Goal: Information Seeking & Learning: Learn about a topic

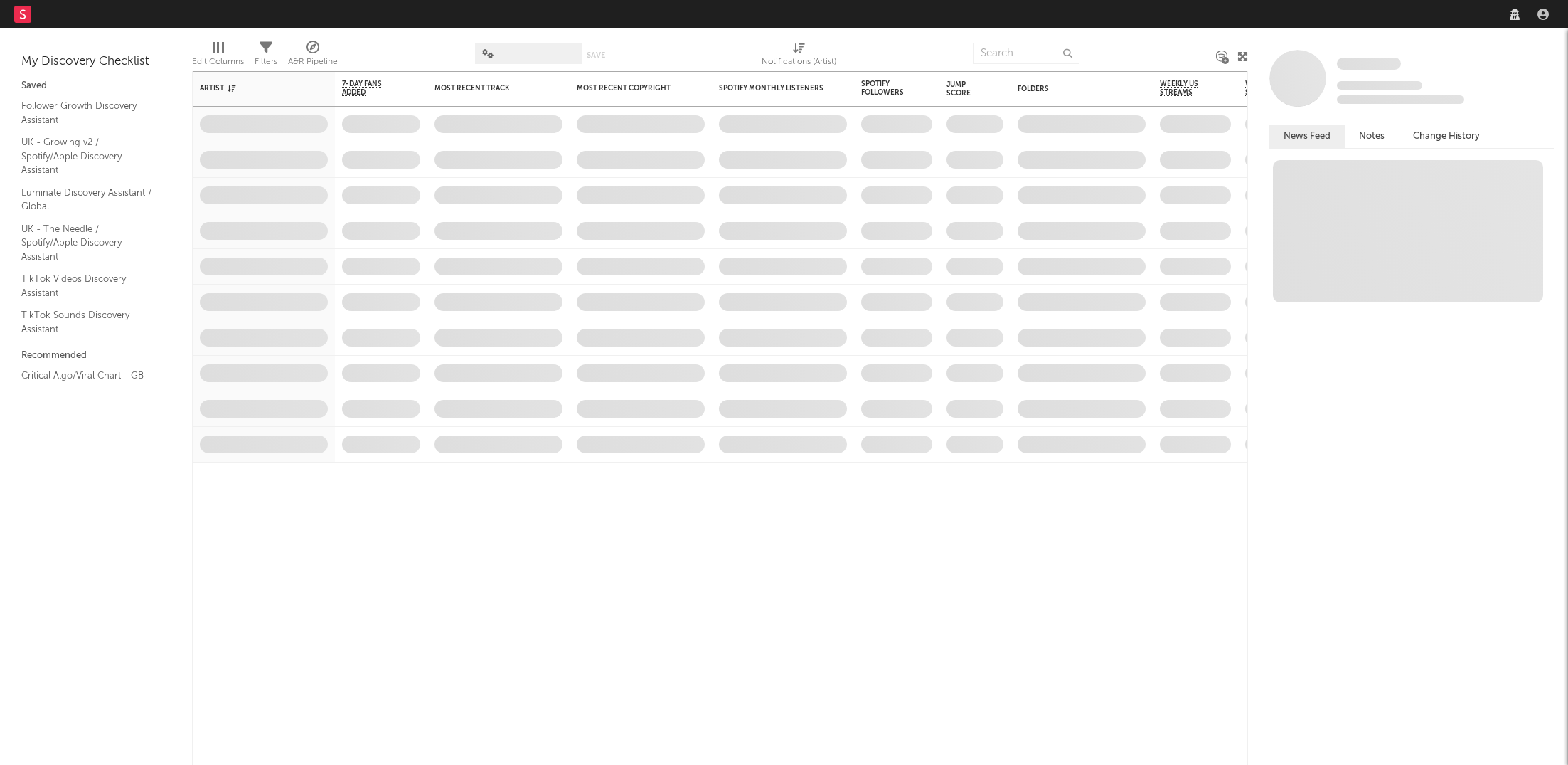
click at [1341, 19] on nav "Dashboard Discovery Assistant Charts Leads" at bounding box center [784, 14] width 1568 height 28
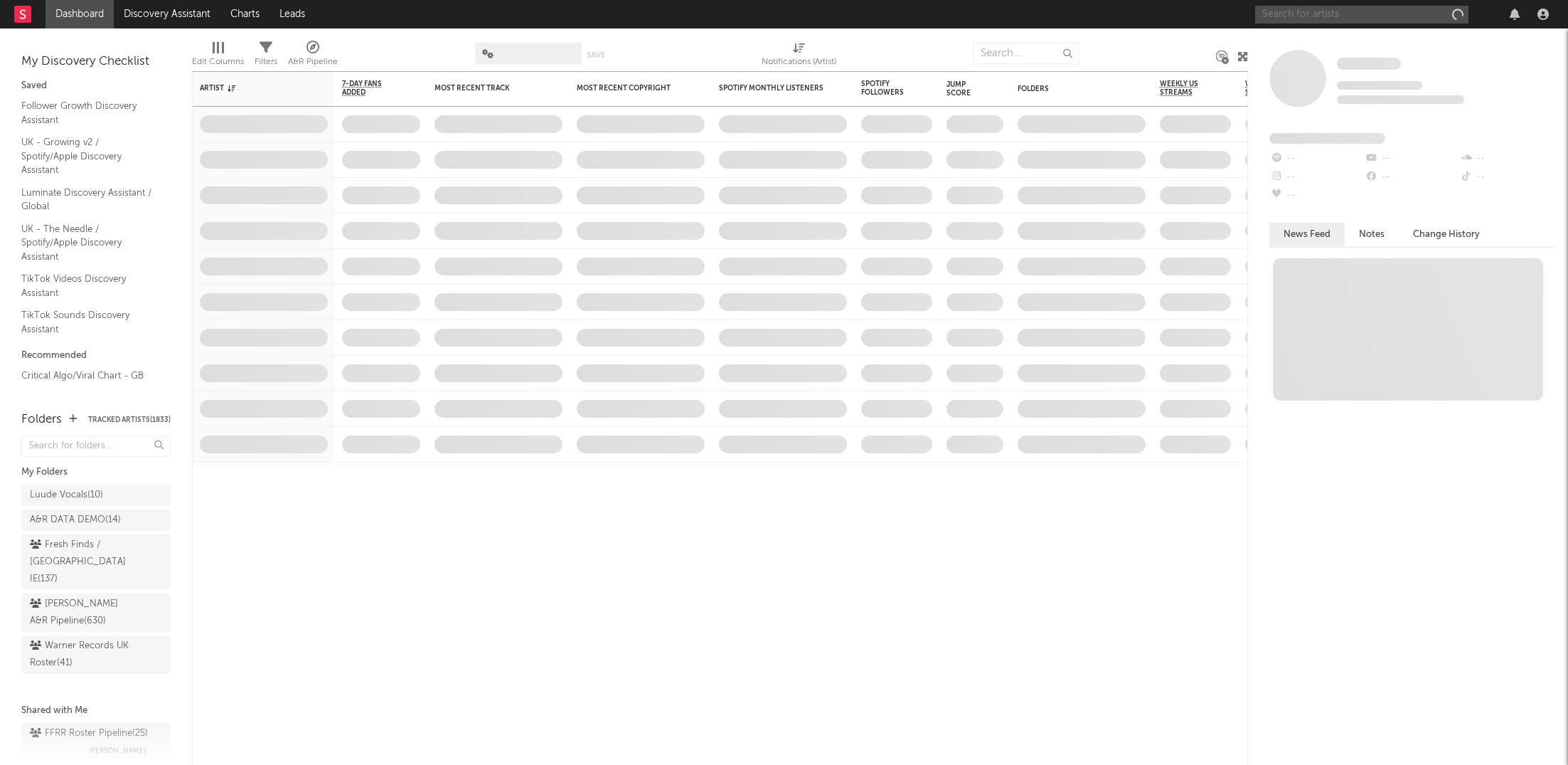
click at [1330, 14] on input "text" at bounding box center [1362, 14] width 213 height 17
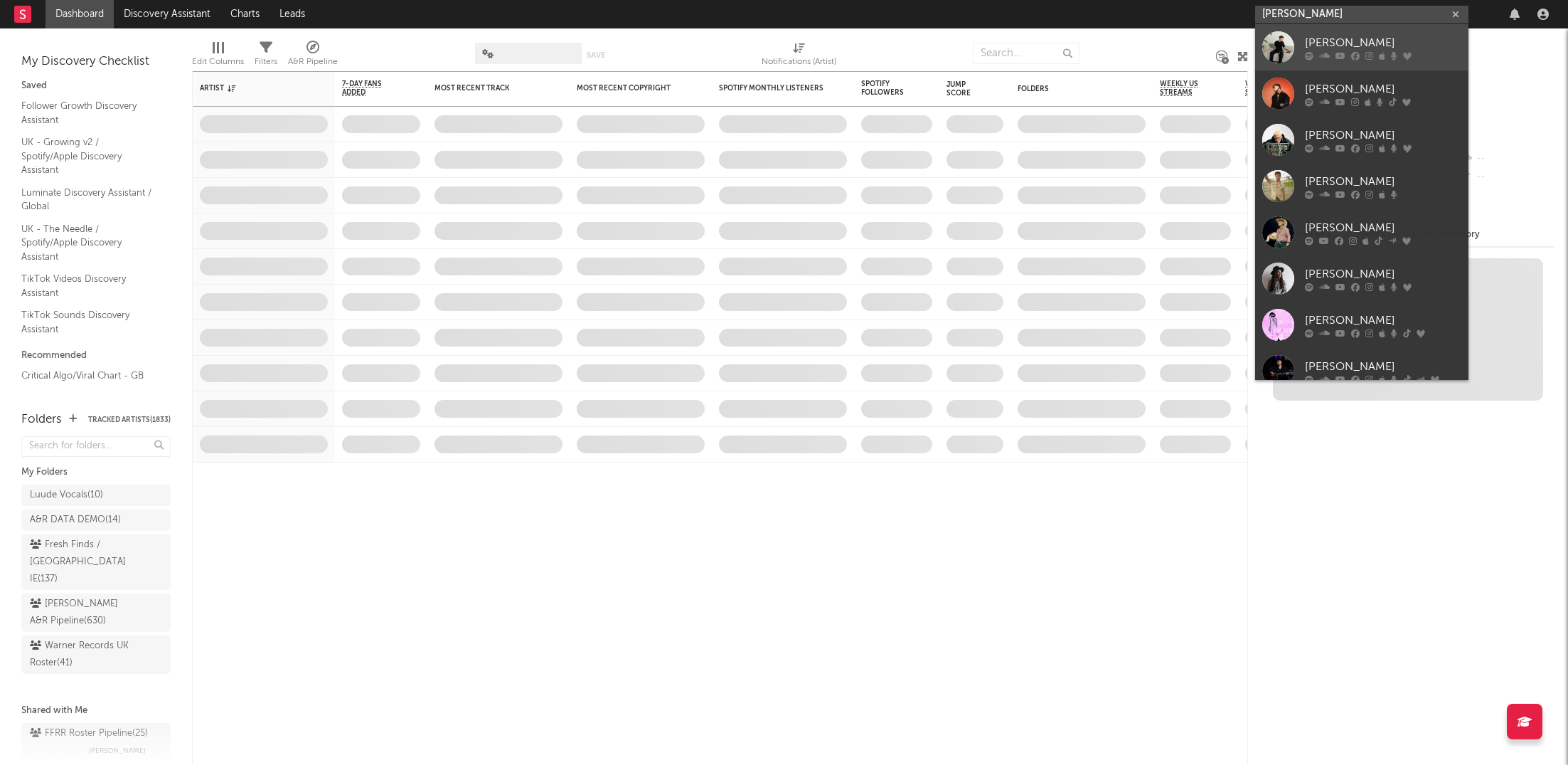
type input "[PERSON_NAME]"
click at [1324, 48] on div "[PERSON_NAME]" at bounding box center [1383, 42] width 157 height 17
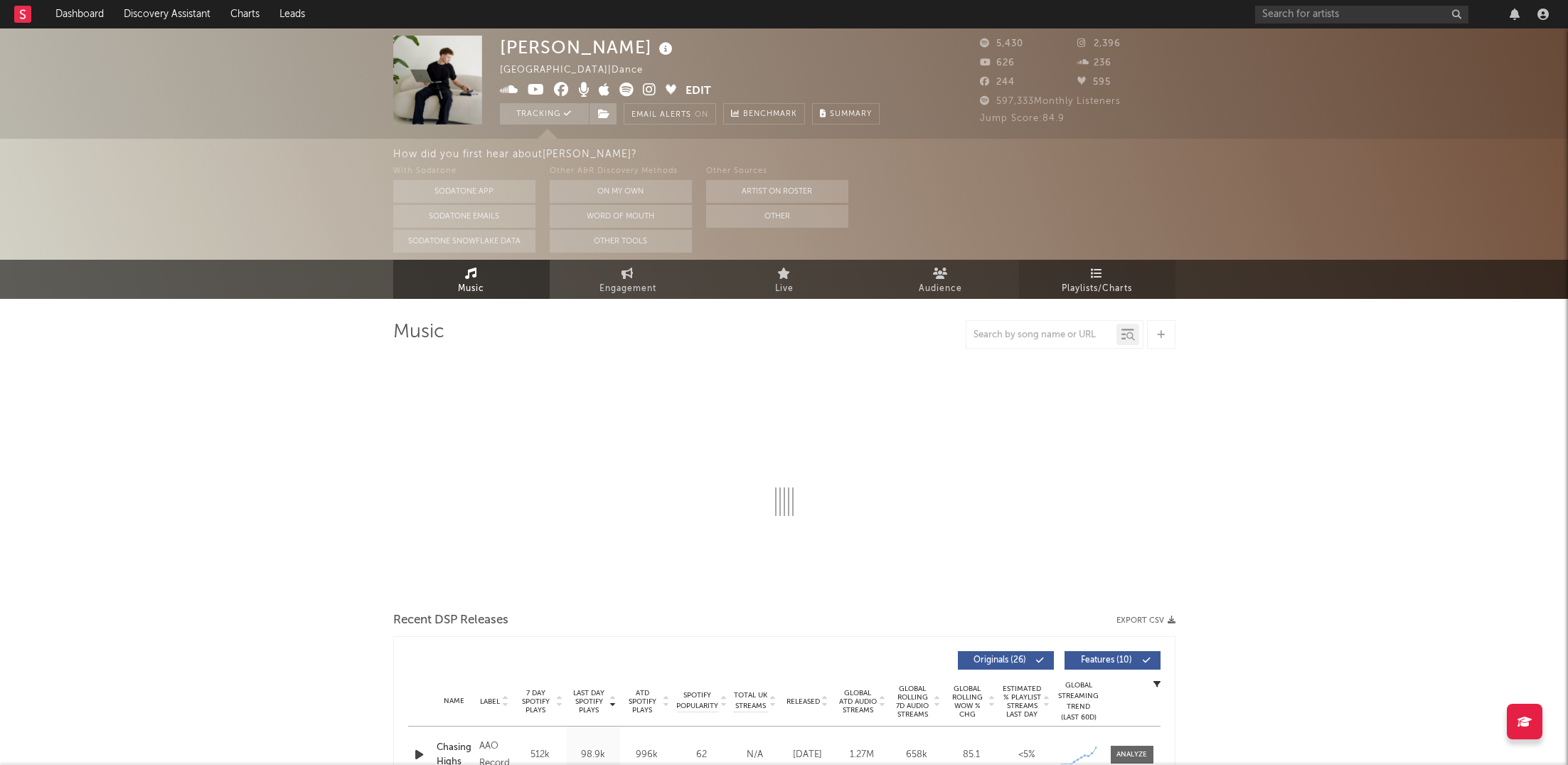
select select "6m"
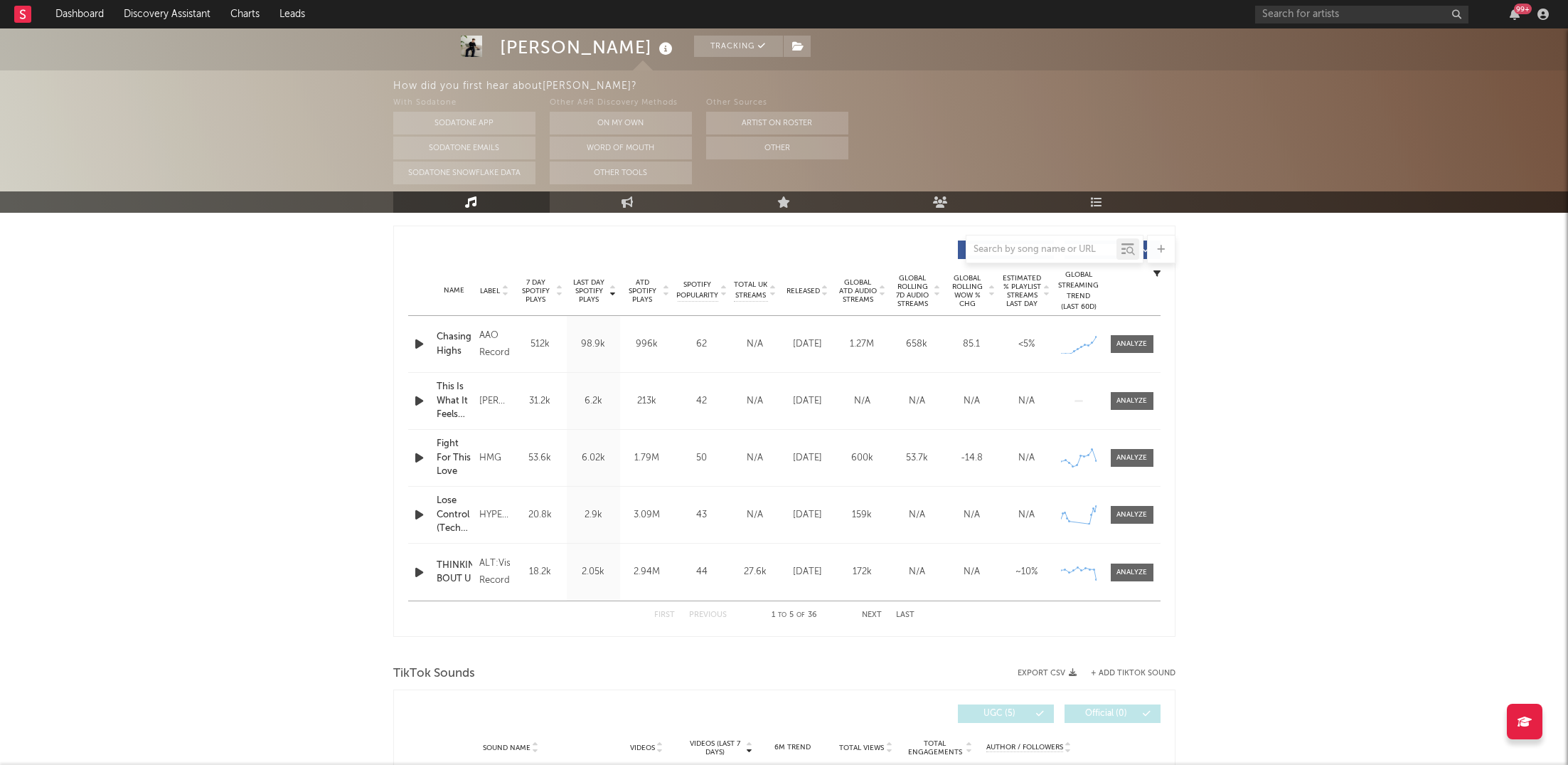
scroll to position [537, 0]
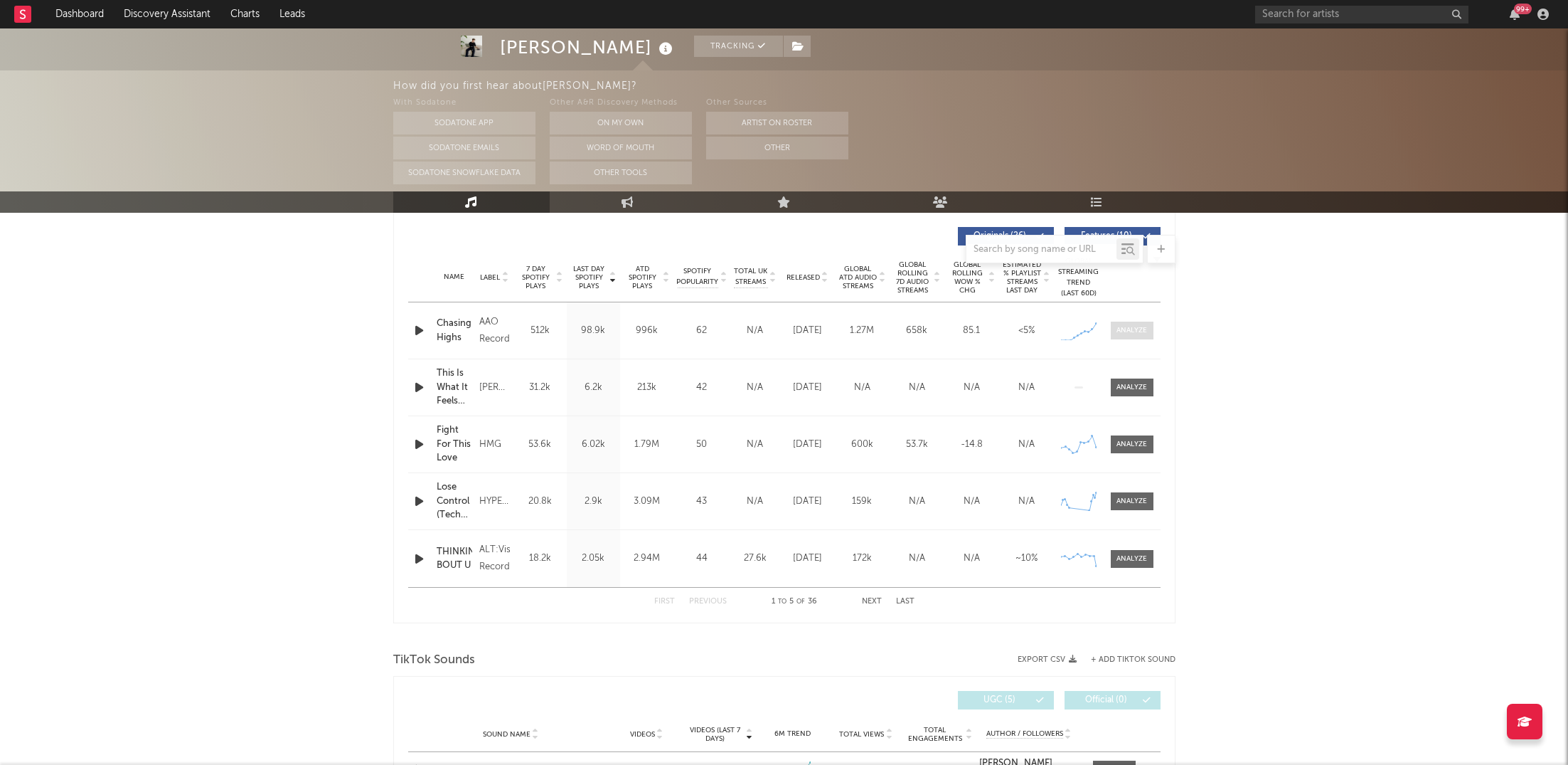
click at [1138, 333] on div at bounding box center [1132, 330] width 31 height 11
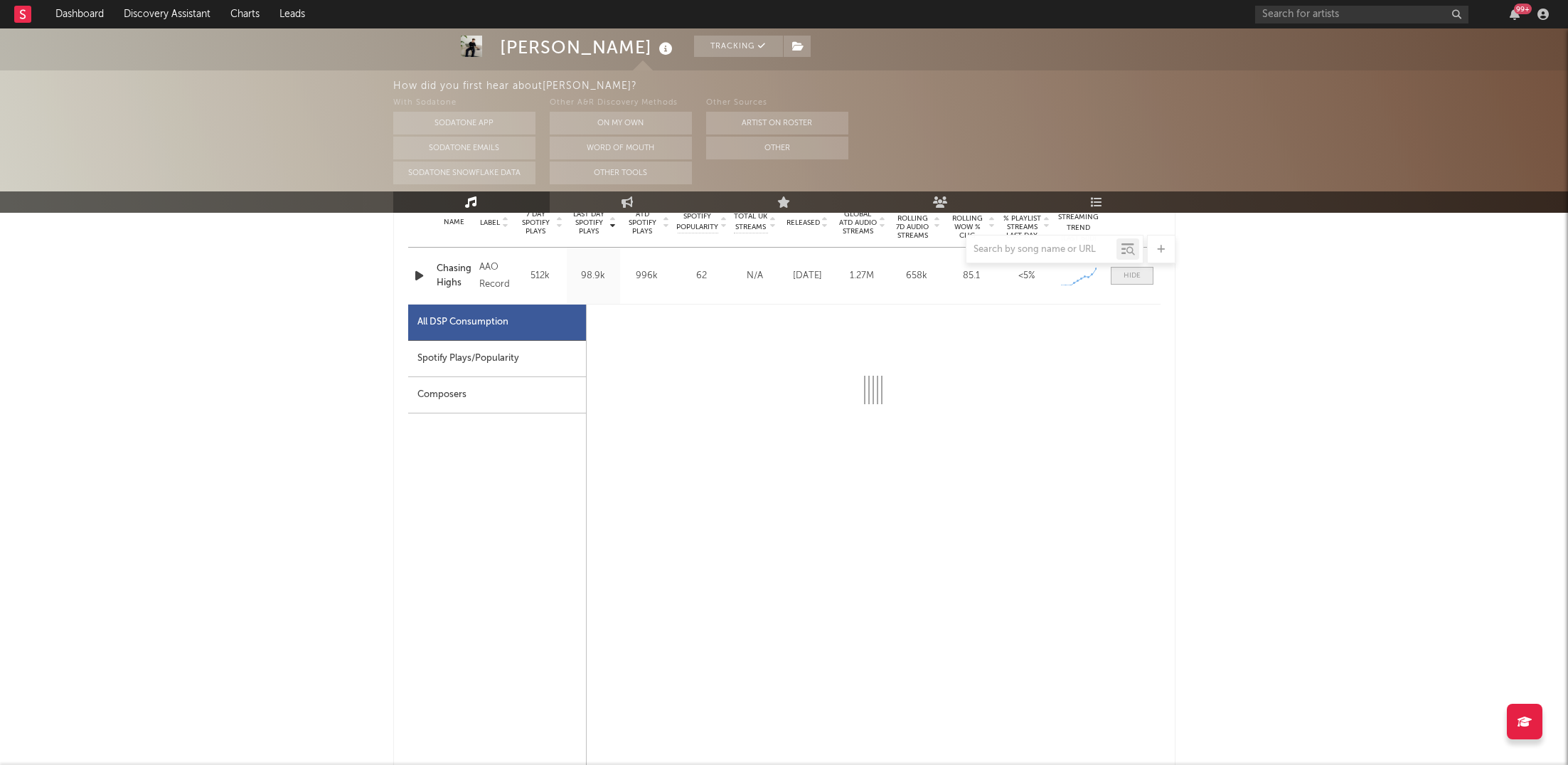
scroll to position [615, 0]
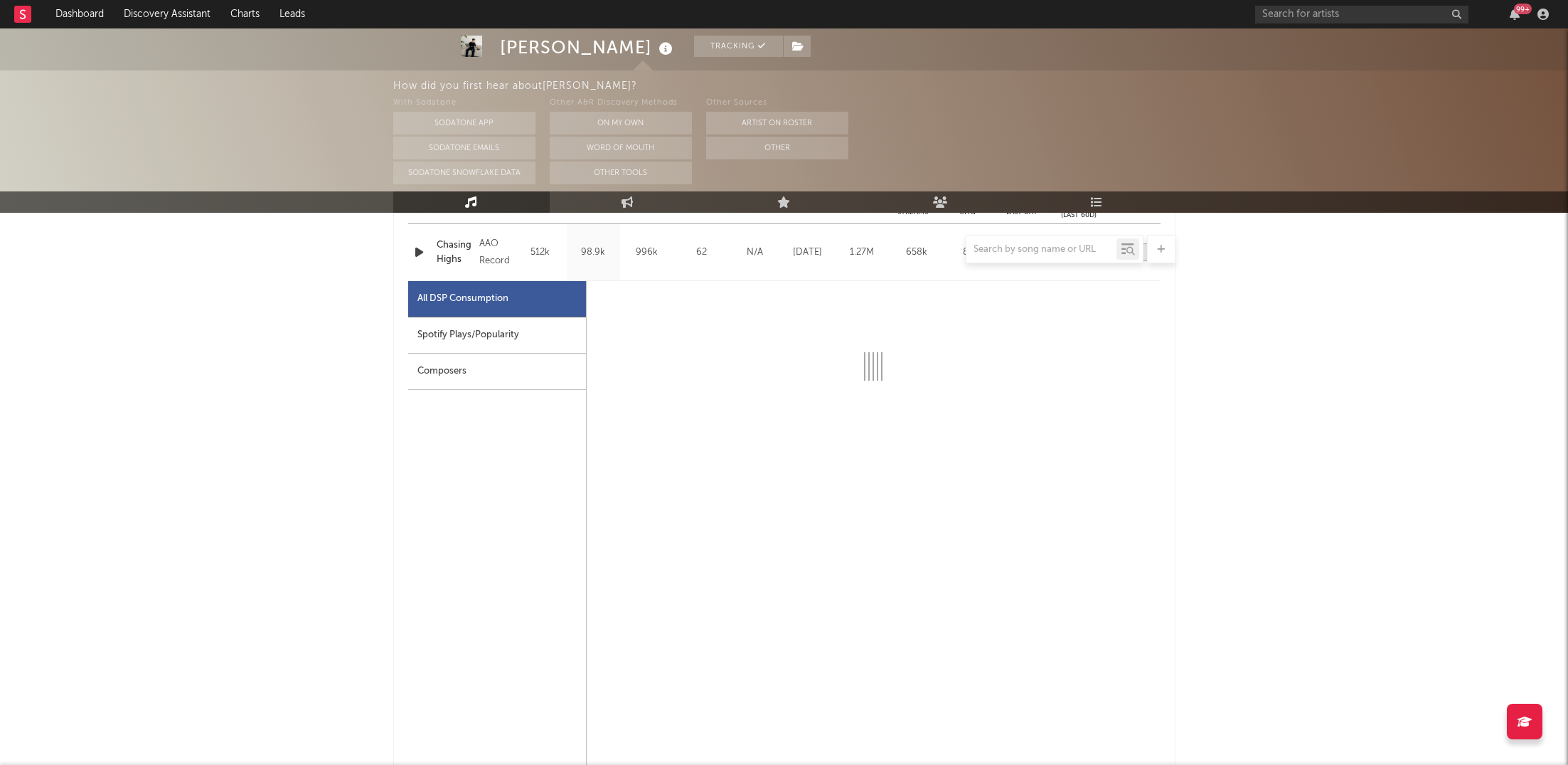
select select "1w"
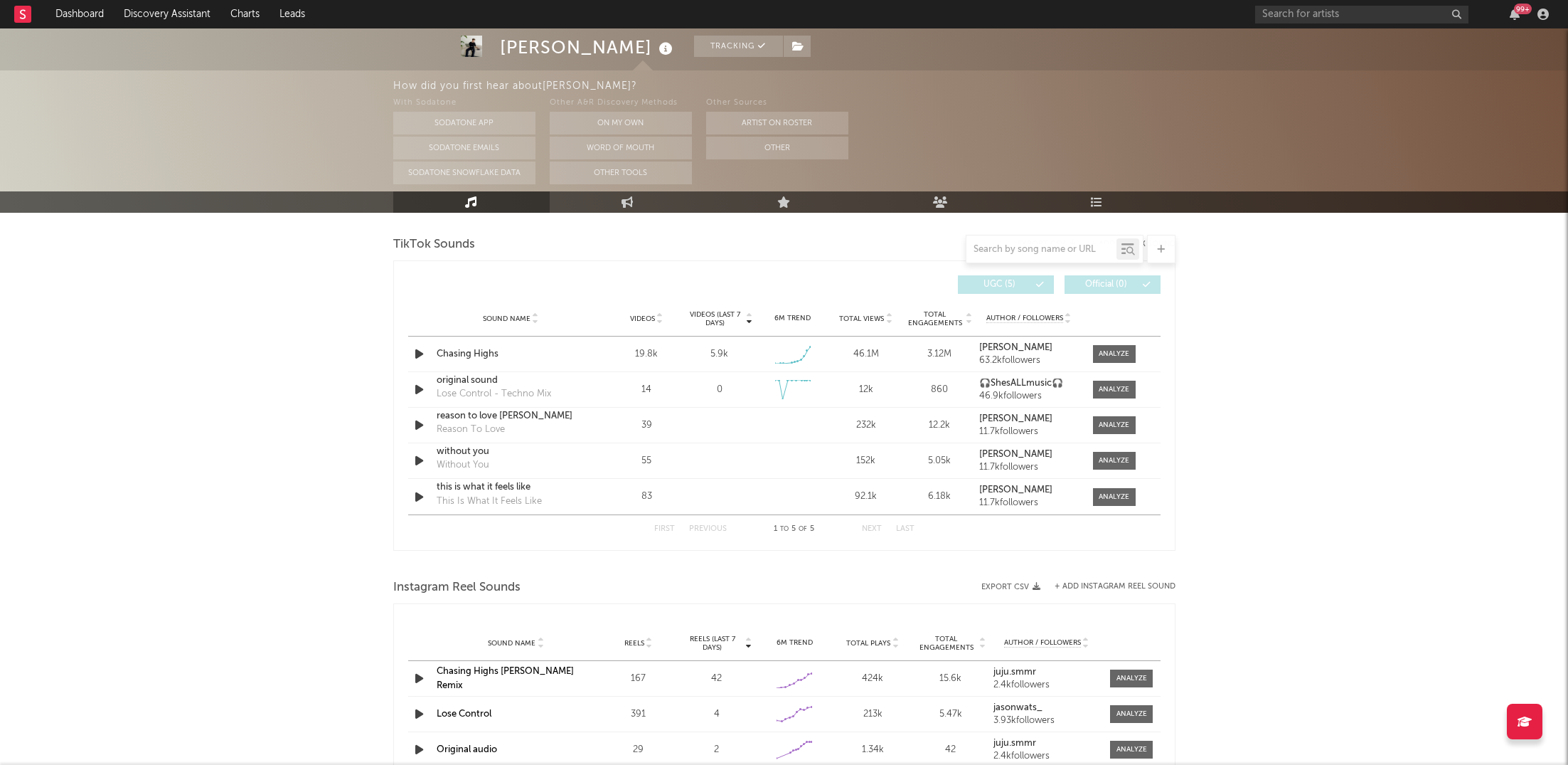
scroll to position [1634, 0]
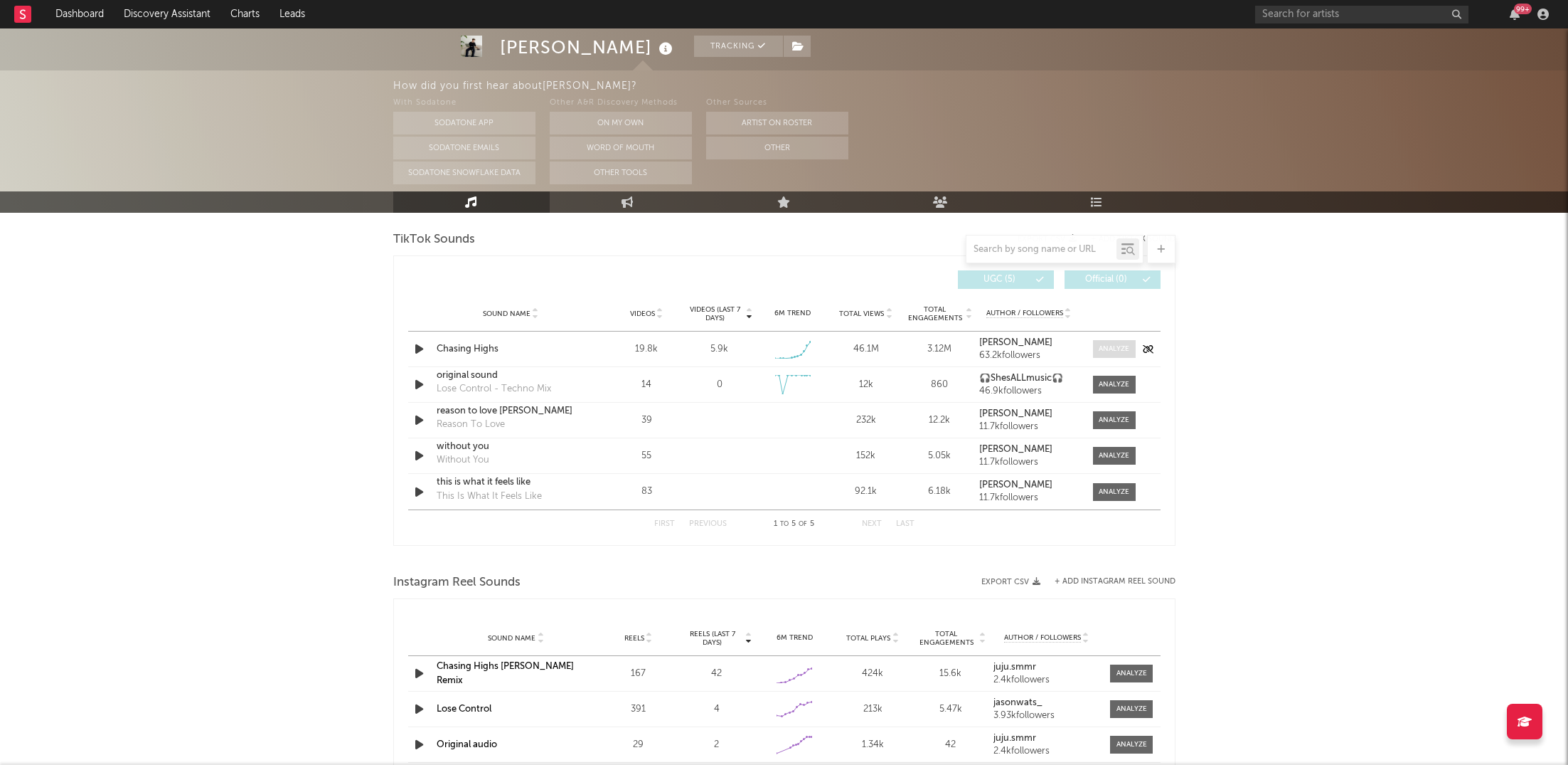
click at [1117, 353] on div at bounding box center [1114, 348] width 31 height 11
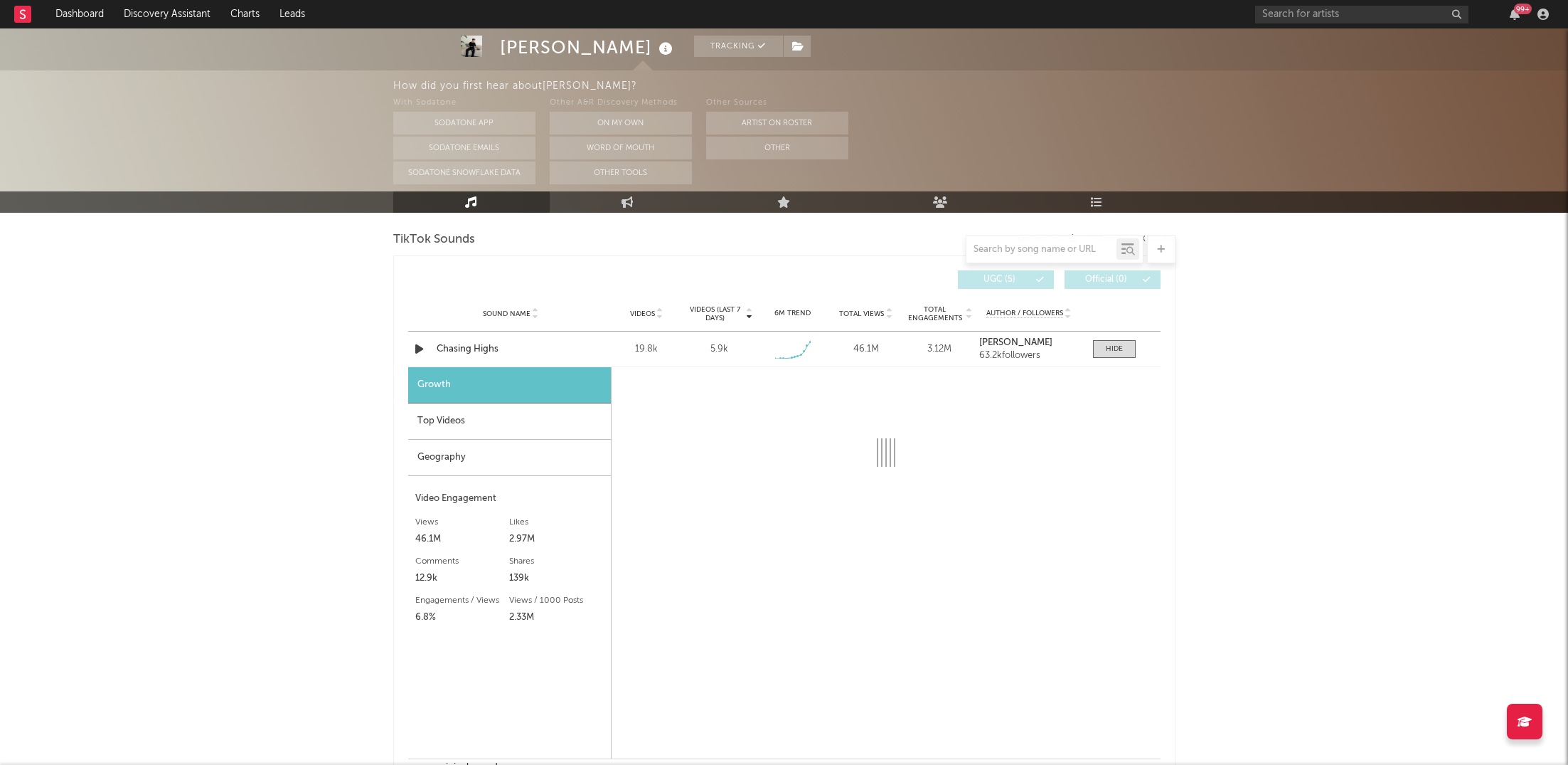
select select "1w"
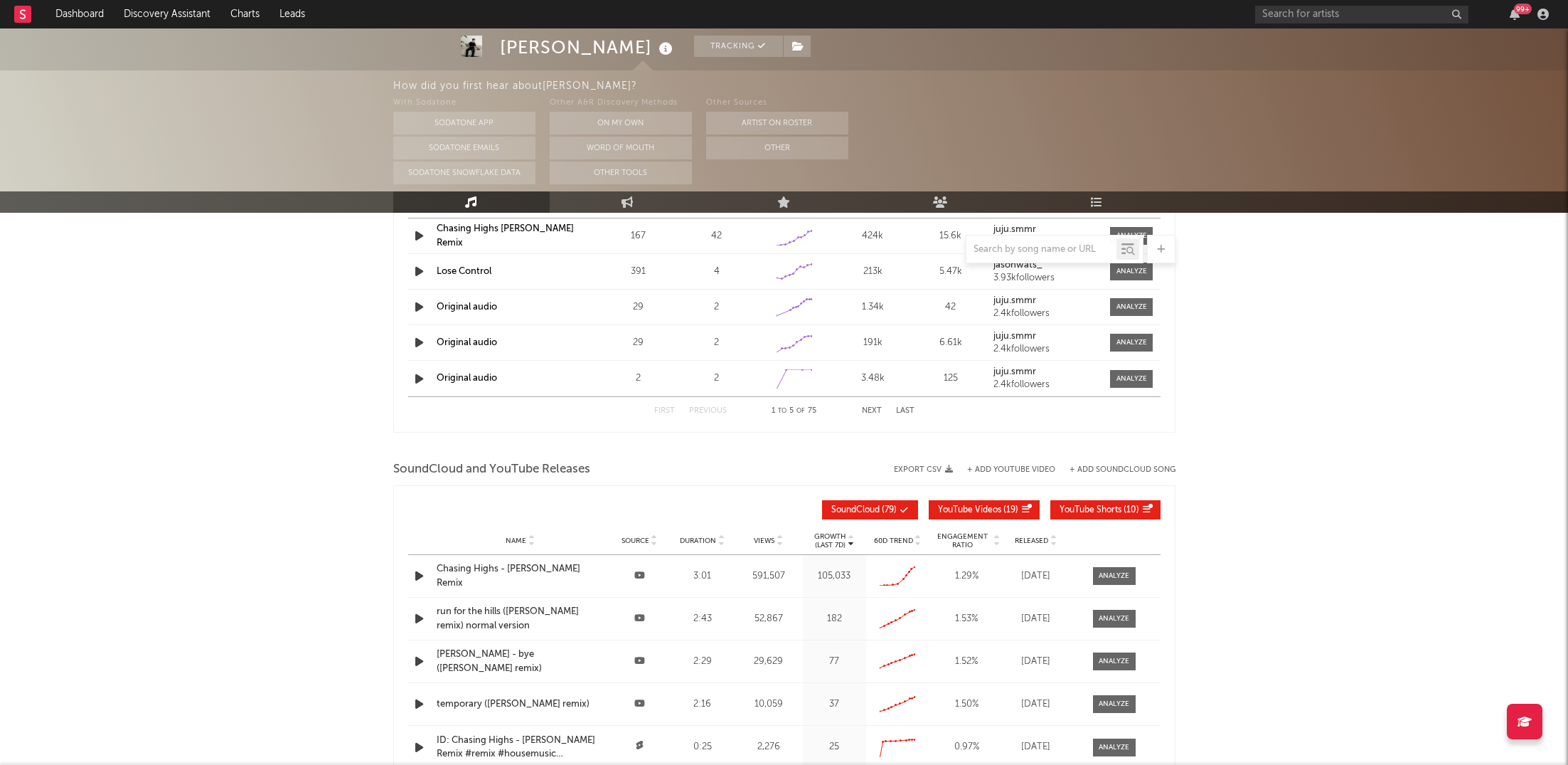
scroll to position [2466, 0]
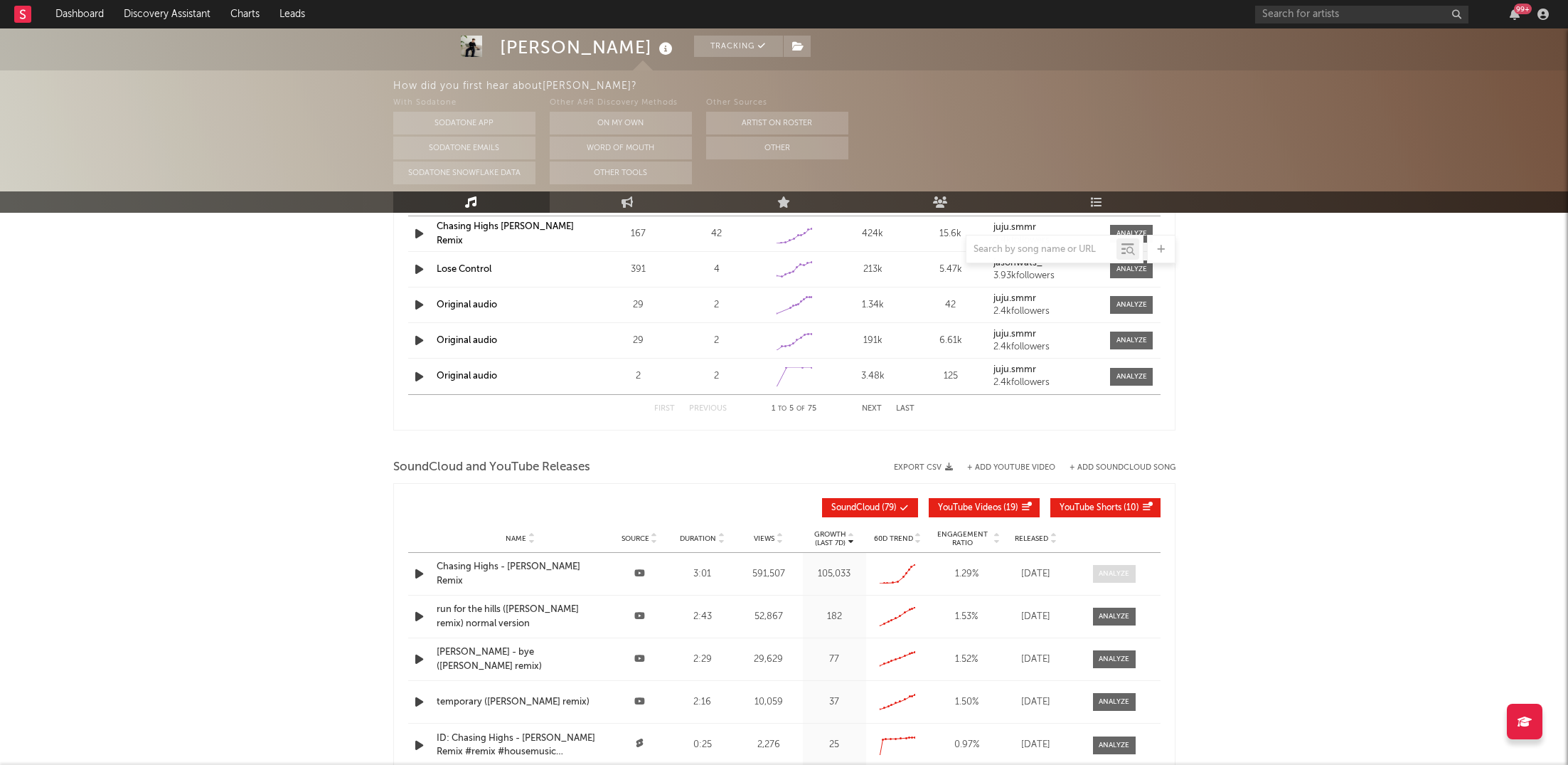
click at [1109, 576] on div at bounding box center [1114, 573] width 31 height 11
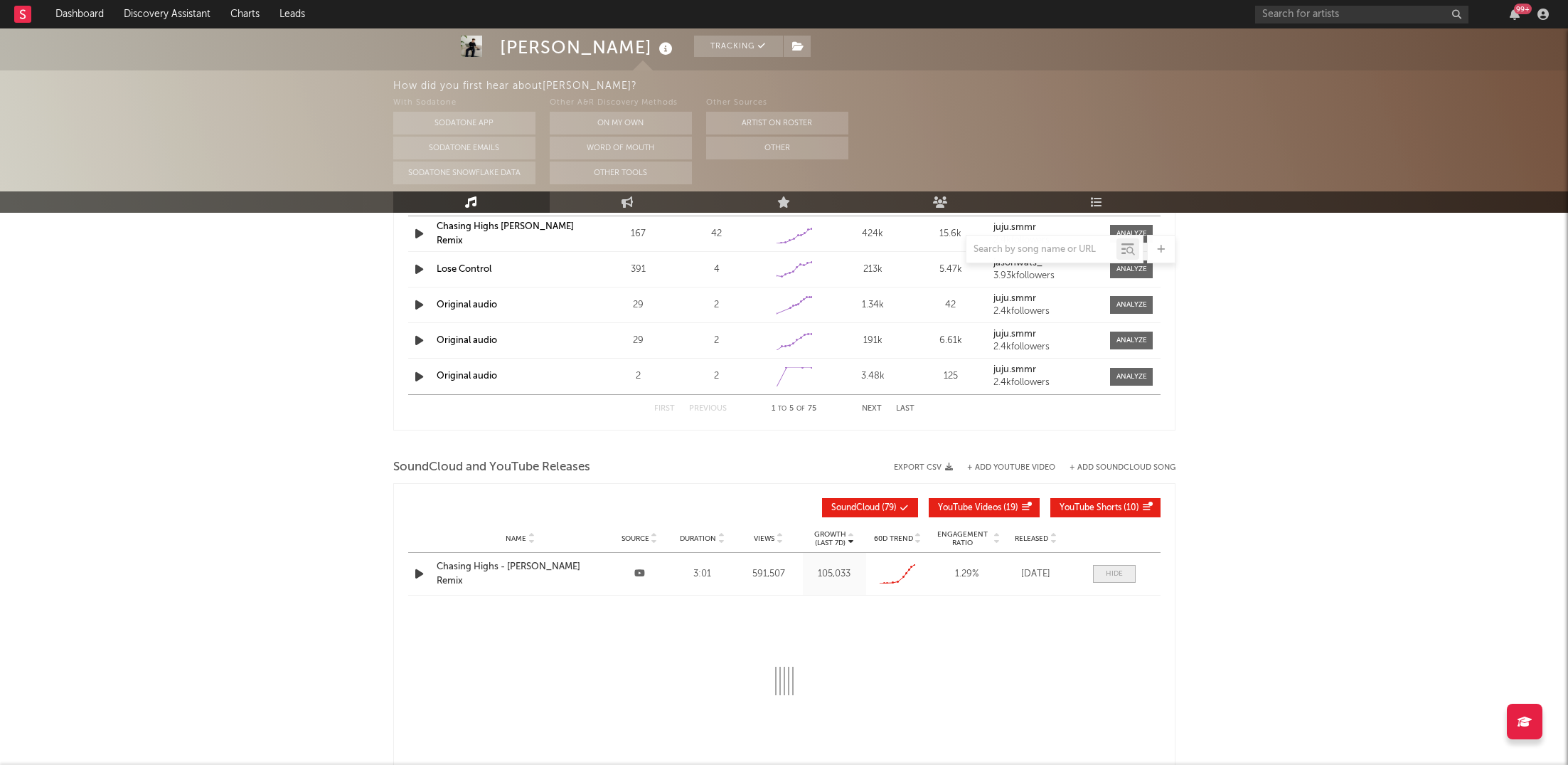
select select "All"
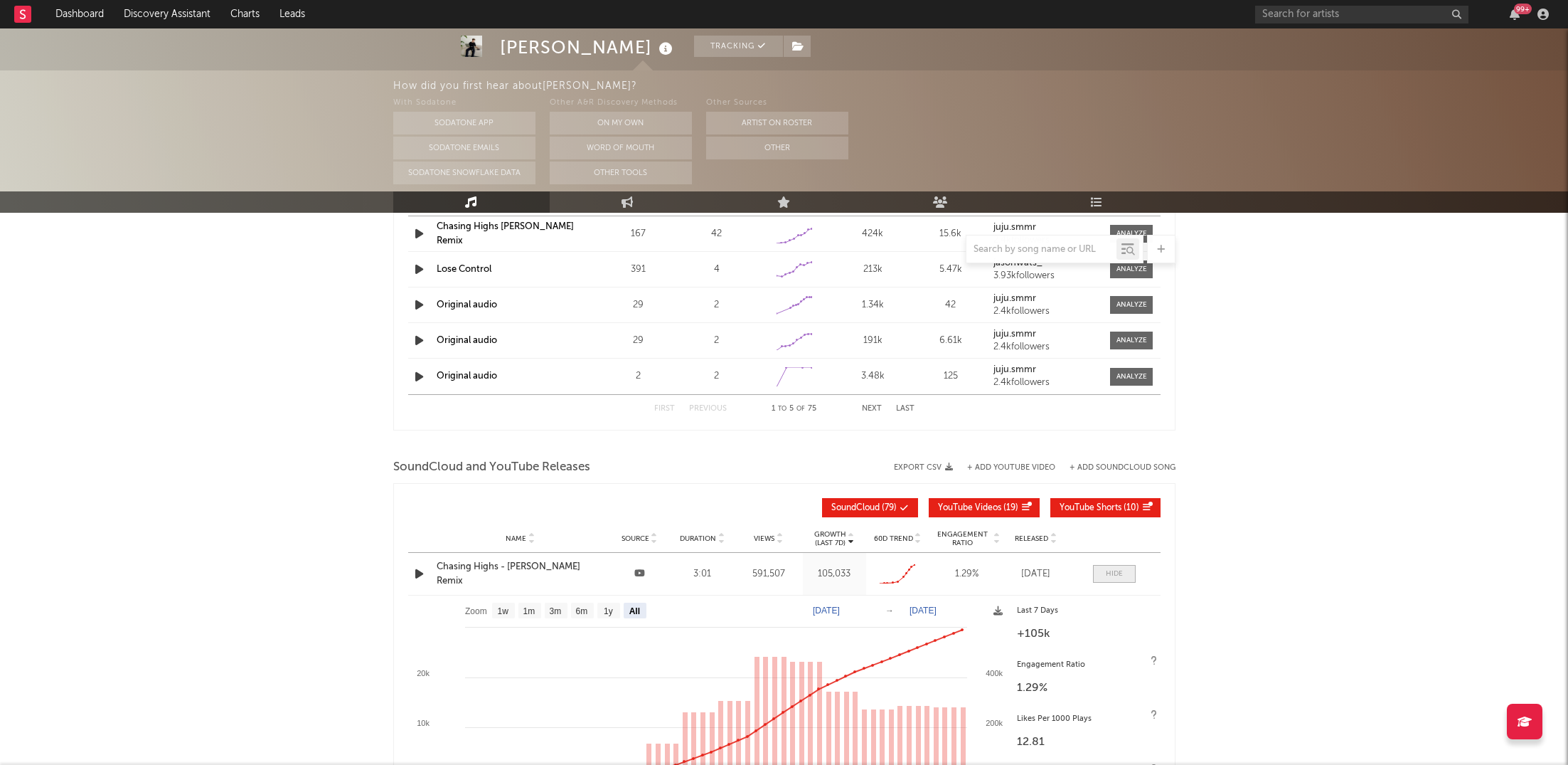
scroll to position [2622, 0]
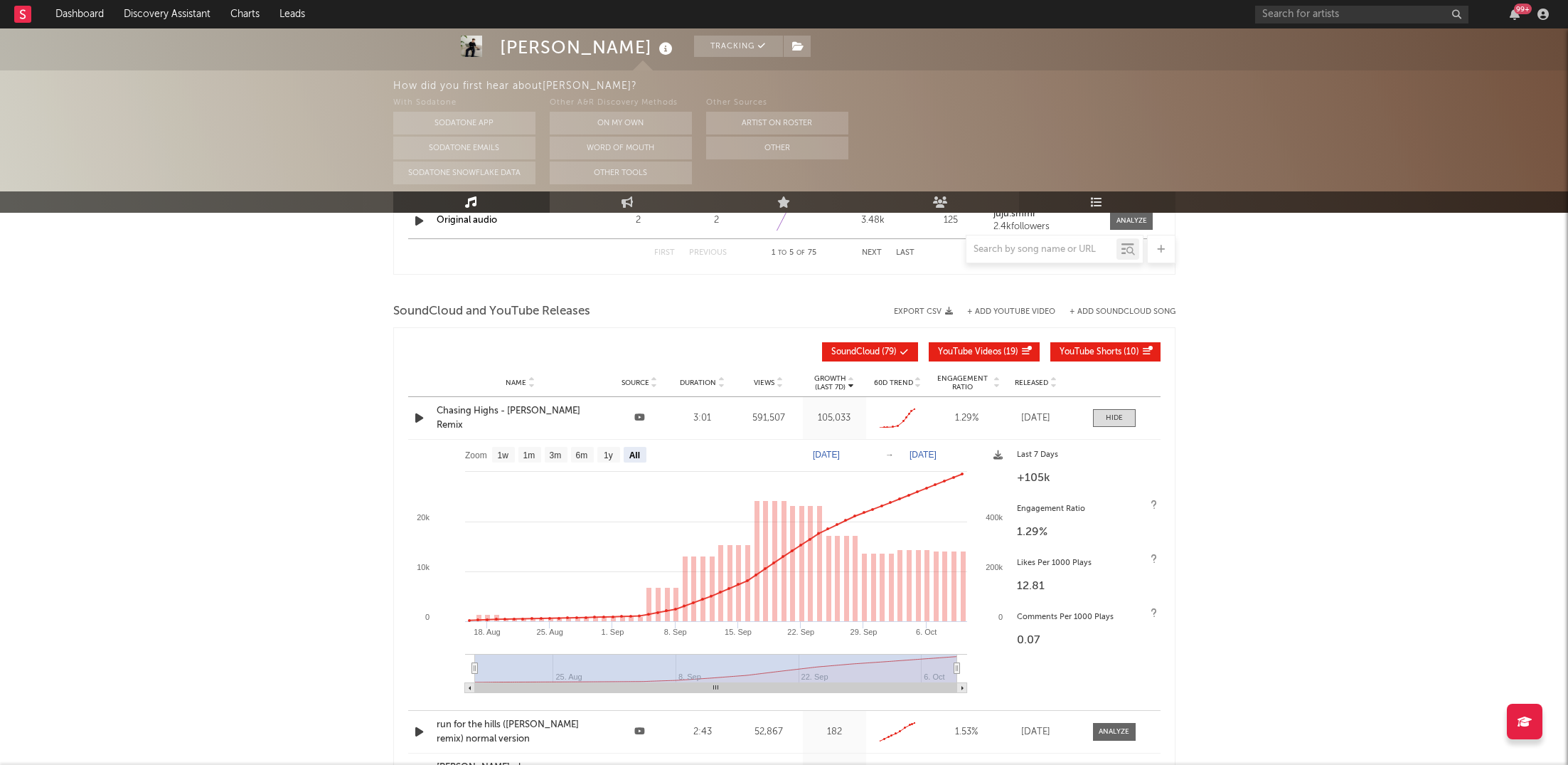
click at [1103, 192] on link "Playlists/Charts" at bounding box center [1097, 202] width 157 height 22
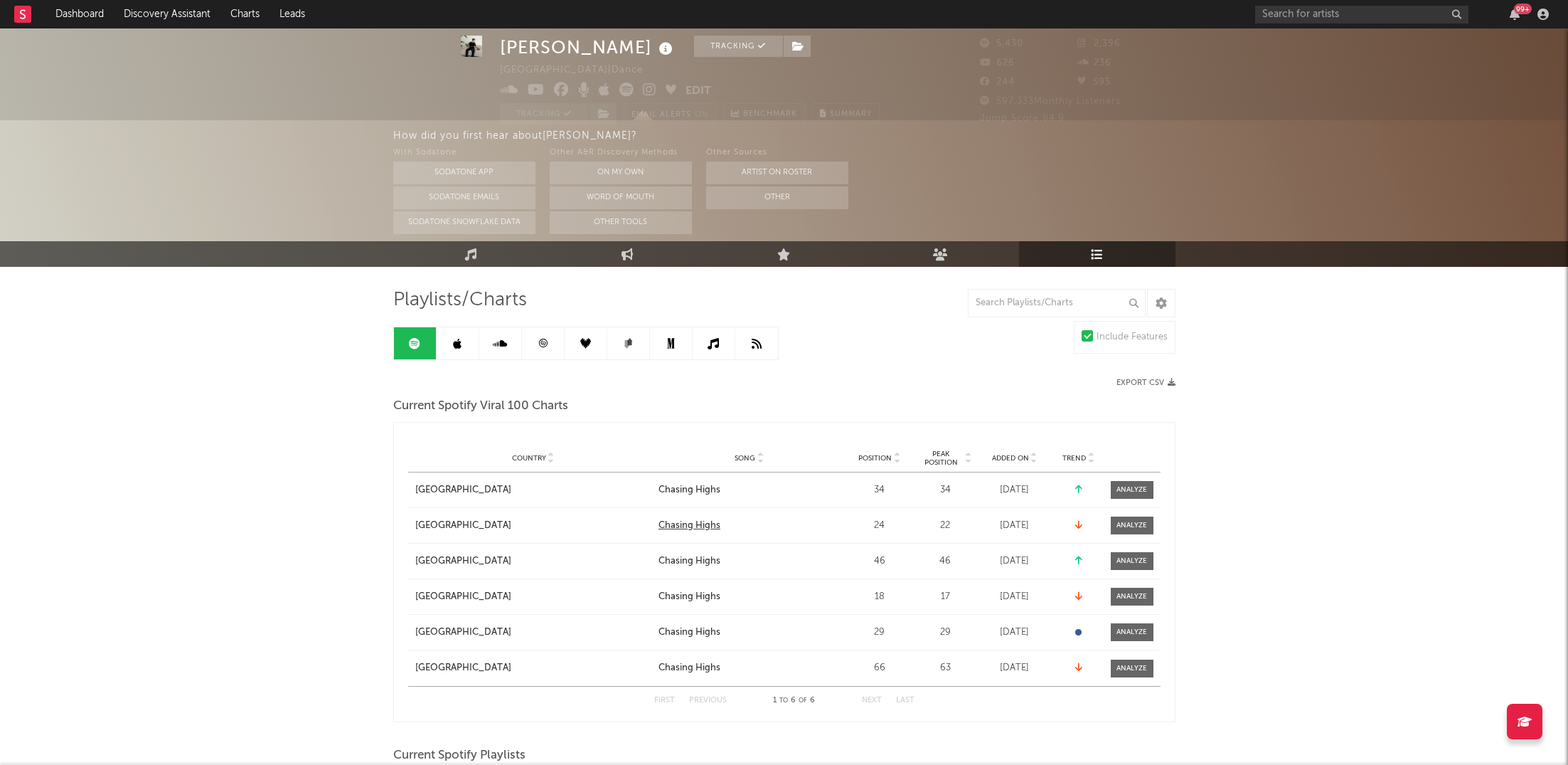
scroll to position [35, 0]
